Goal: Consume media (video, audio): Watch videos, listen to music or podcasts

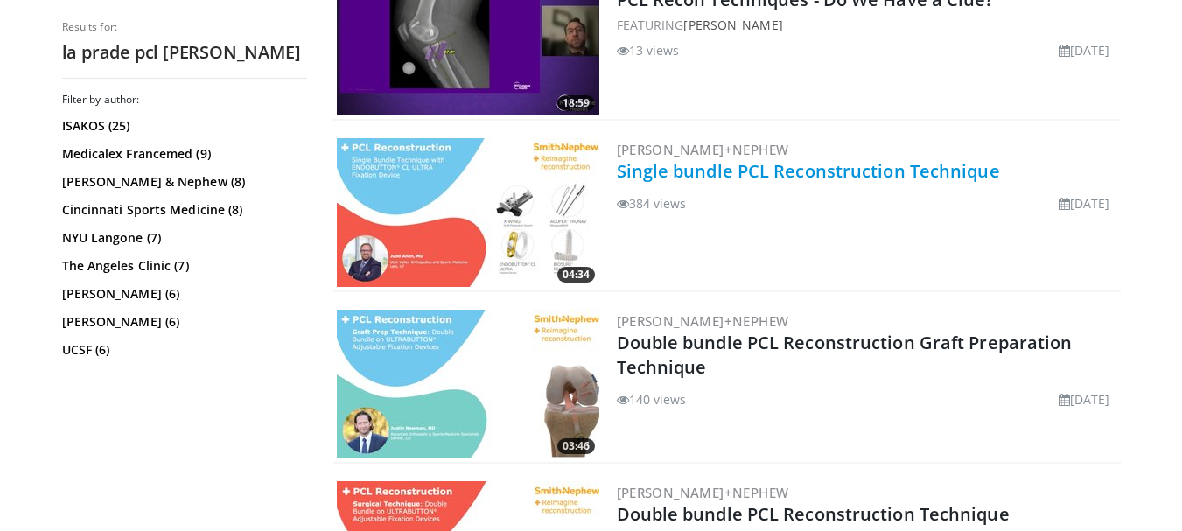
scroll to position [700, 0]
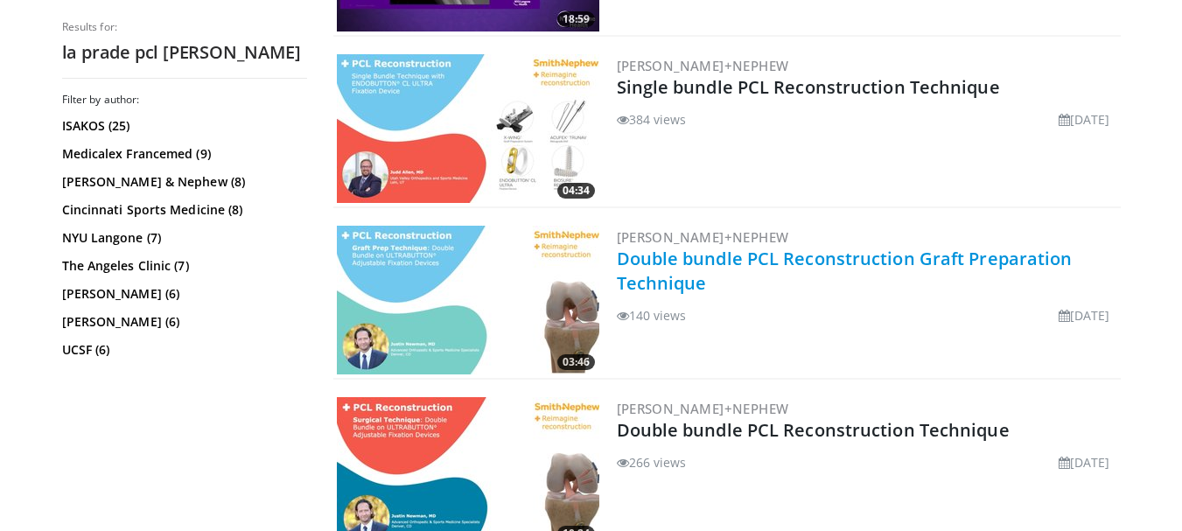
click at [681, 263] on link "Double bundle PCL Reconstruction Graft Preparation Technique" at bounding box center [845, 271] width 456 height 48
click at [811, 257] on link "Double bundle PCL Reconstruction Graft Preparation Technique" at bounding box center [845, 271] width 456 height 48
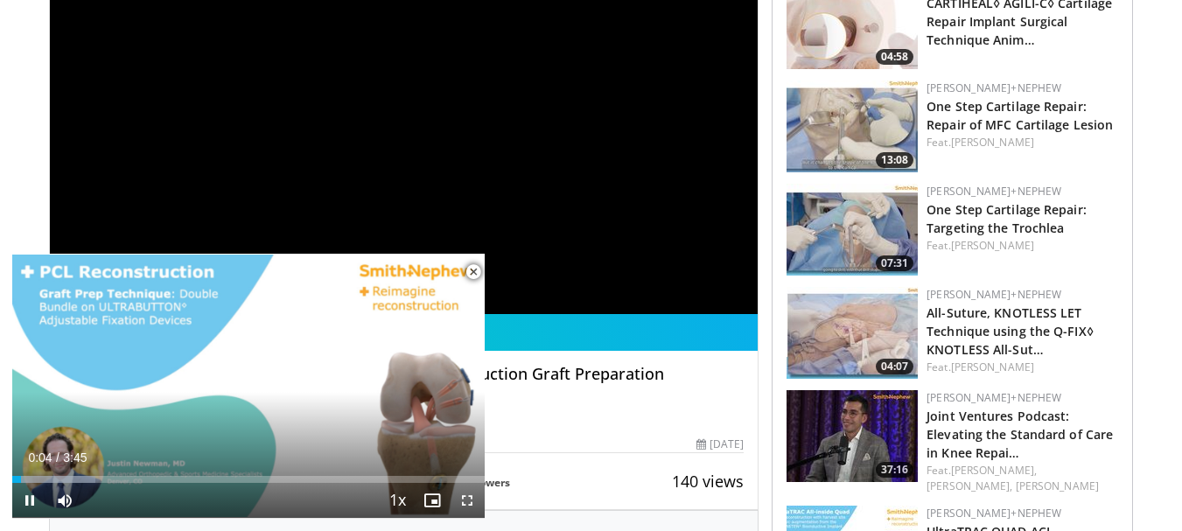
click at [465, 271] on span "Video Player" at bounding box center [473, 272] width 35 height 35
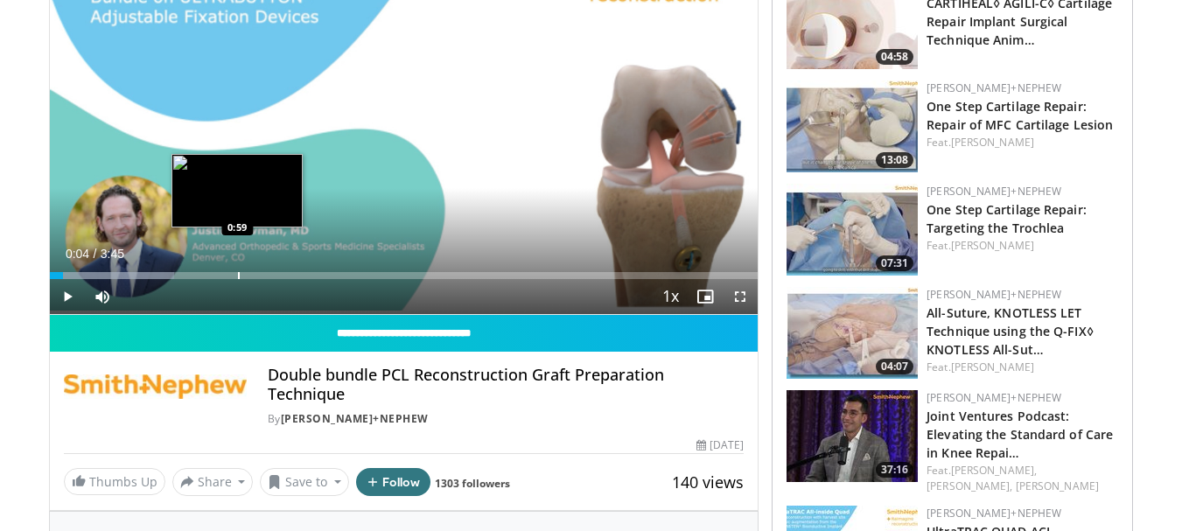
click at [239, 262] on div "Loaded : 17.57% 0:04 0:59" at bounding box center [404, 270] width 709 height 17
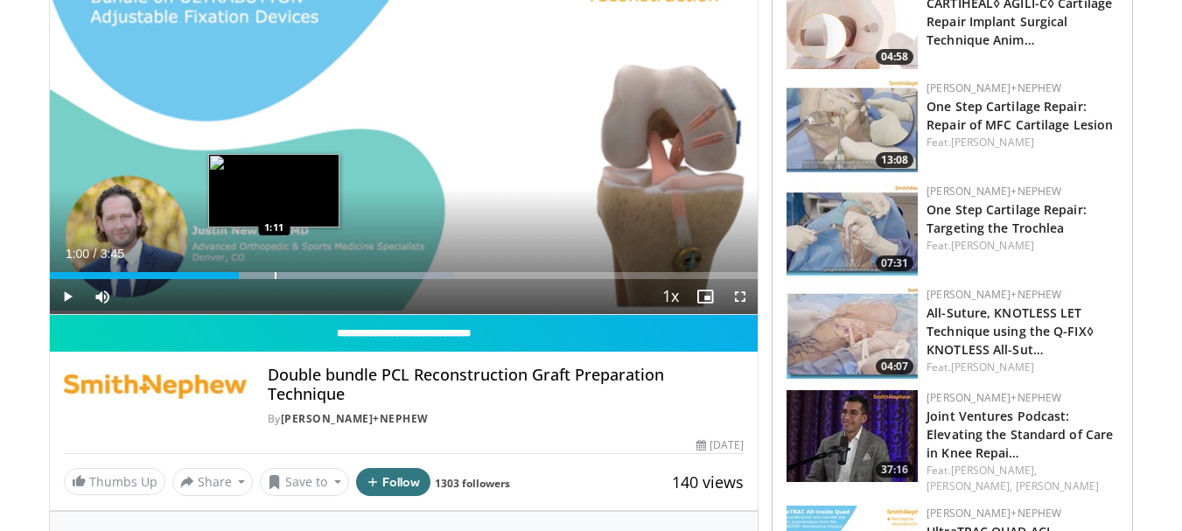
click at [274, 269] on div "Loaded : 57.17% 1:00 1:11" at bounding box center [404, 270] width 709 height 17
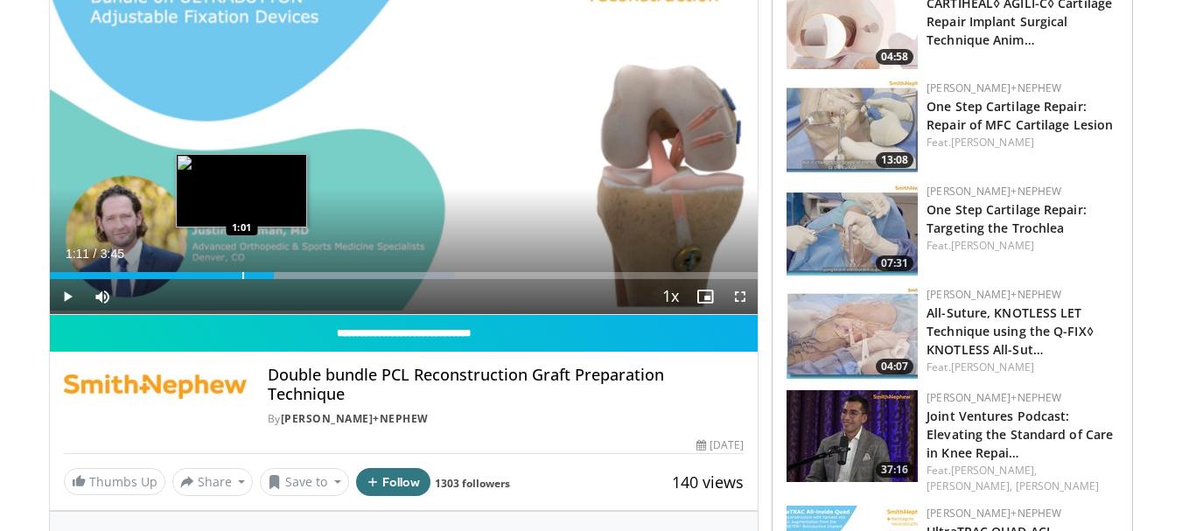
click at [241, 271] on div "Loaded : 57.17% 1:11 1:01" at bounding box center [404, 270] width 709 height 17
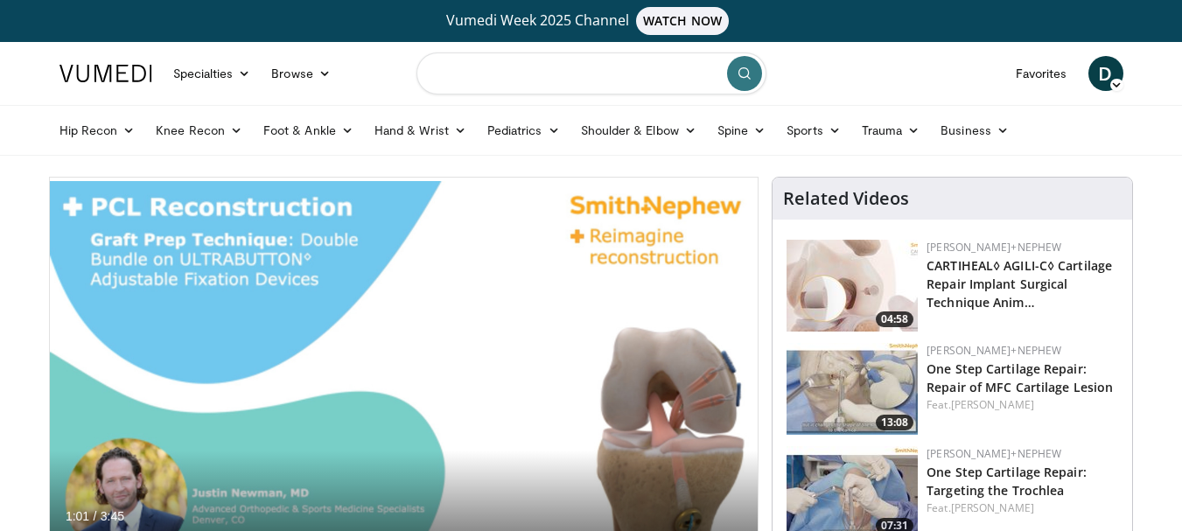
click at [500, 77] on input "Search topics, interventions" at bounding box center [591, 73] width 350 height 42
type input "**********"
